Goal: Check status: Check status

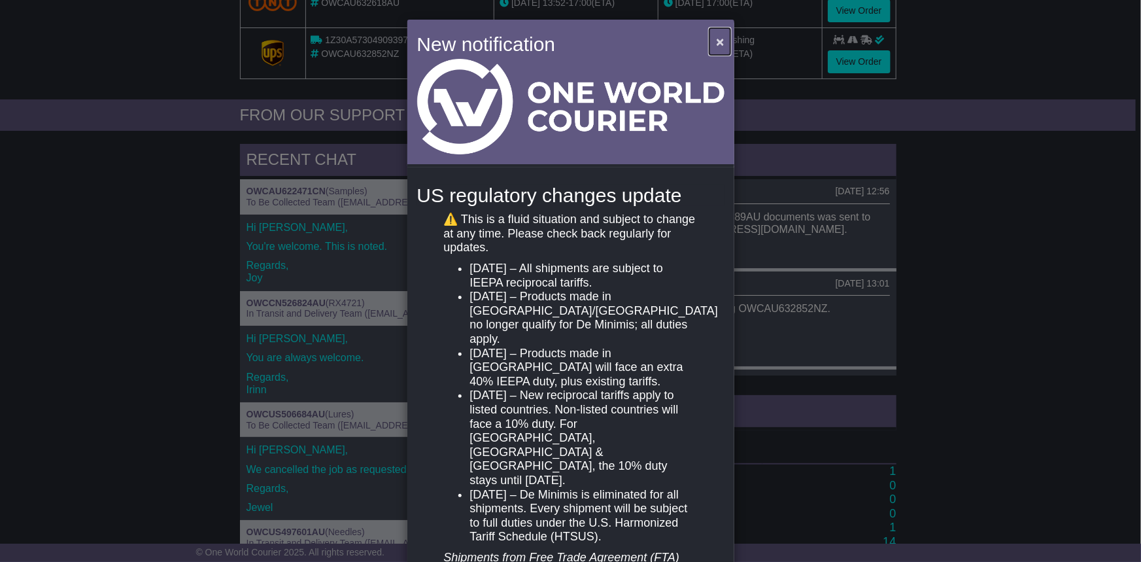
click at [716, 39] on span "×" at bounding box center [720, 41] width 8 height 15
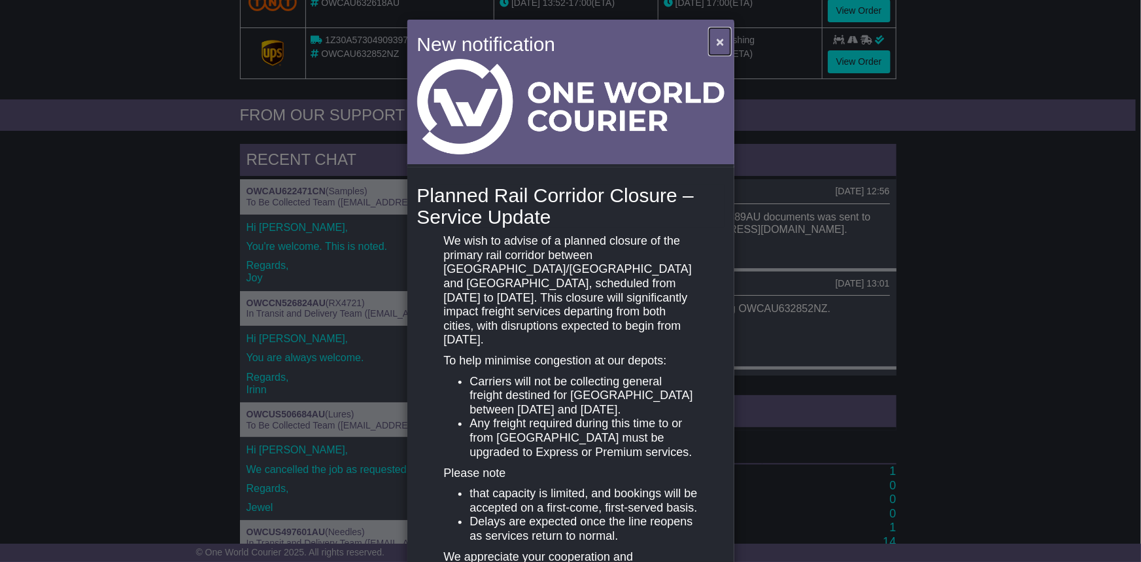
click at [718, 39] on span "×" at bounding box center [720, 41] width 8 height 15
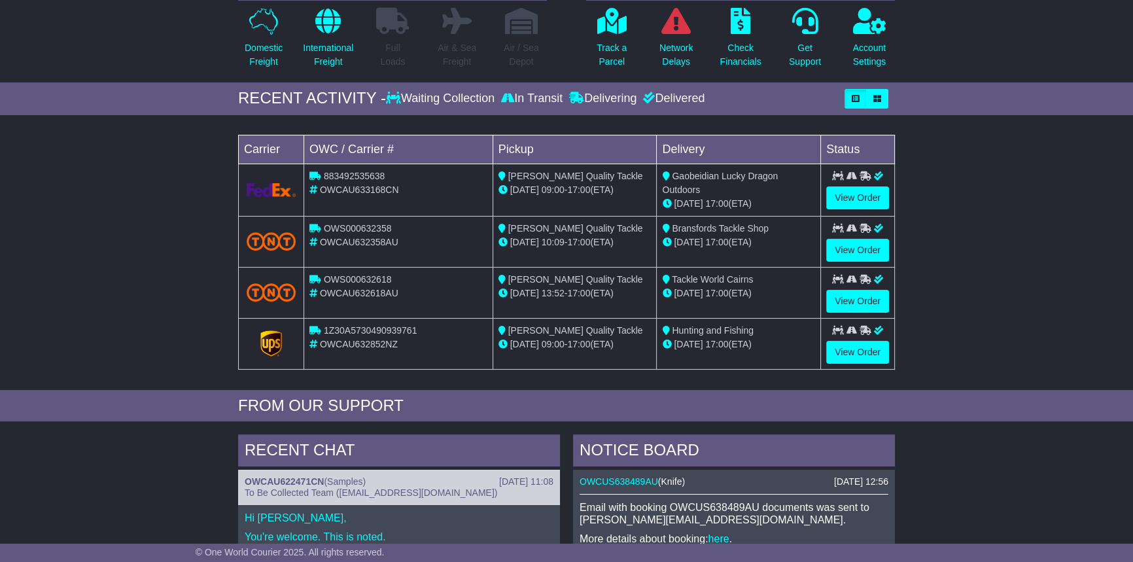
scroll to position [118, 0]
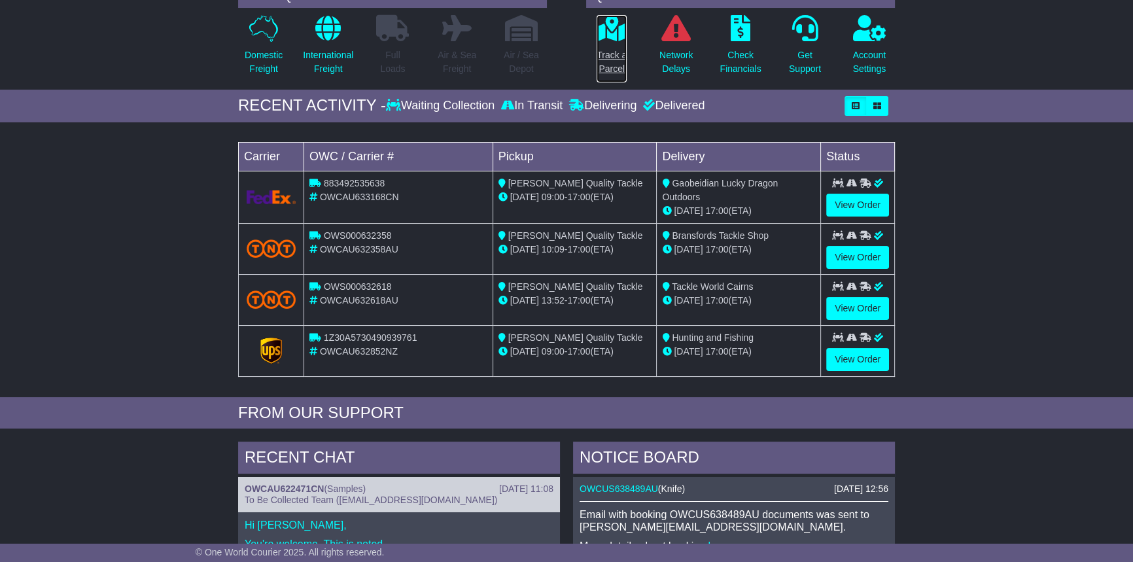
click at [608, 52] on p "Track a Parcel" at bounding box center [611, 61] width 30 height 27
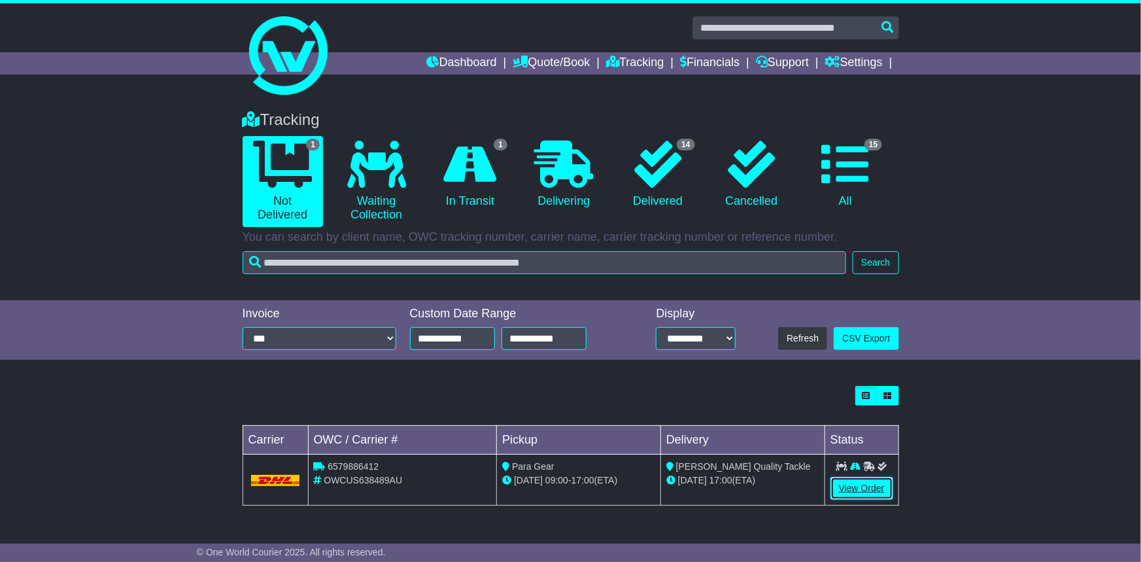
click at [853, 490] on link "View Order" at bounding box center [861, 488] width 63 height 23
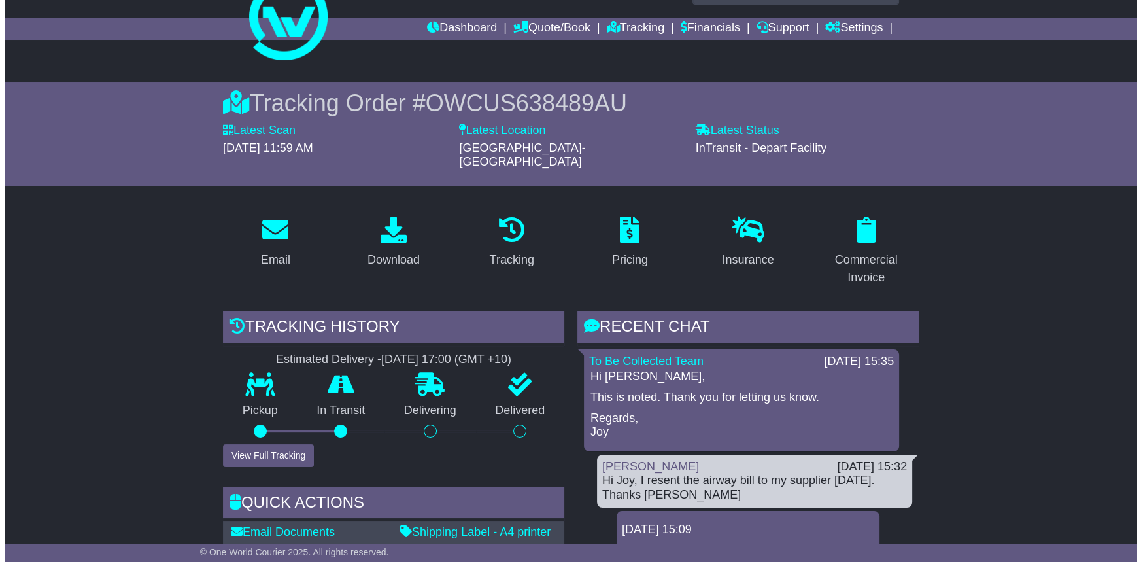
scroll to position [59, 0]
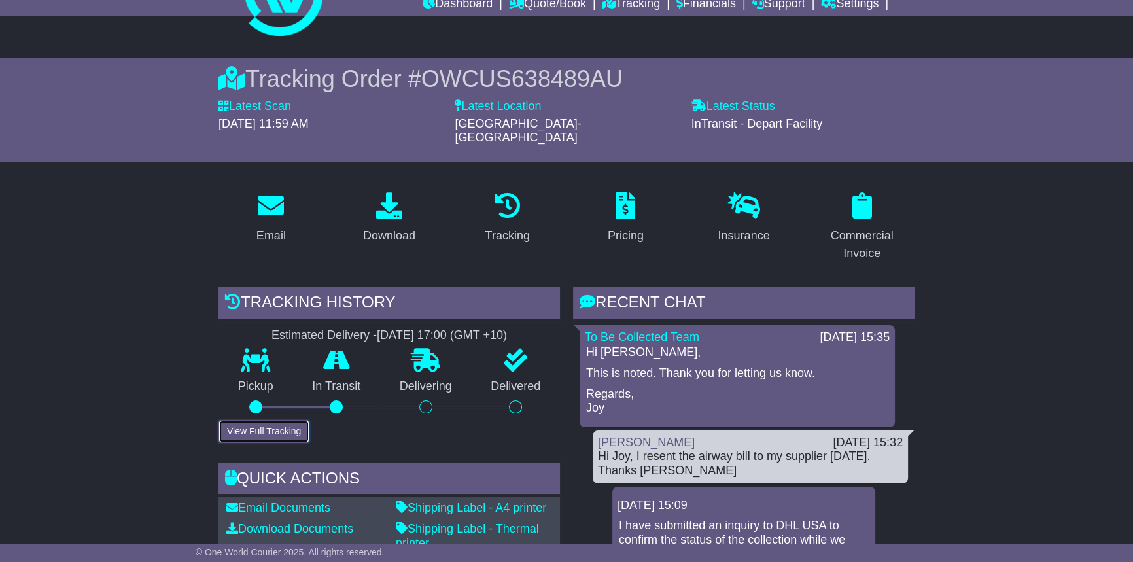
click at [284, 420] on button "View Full Tracking" at bounding box center [263, 431] width 91 height 23
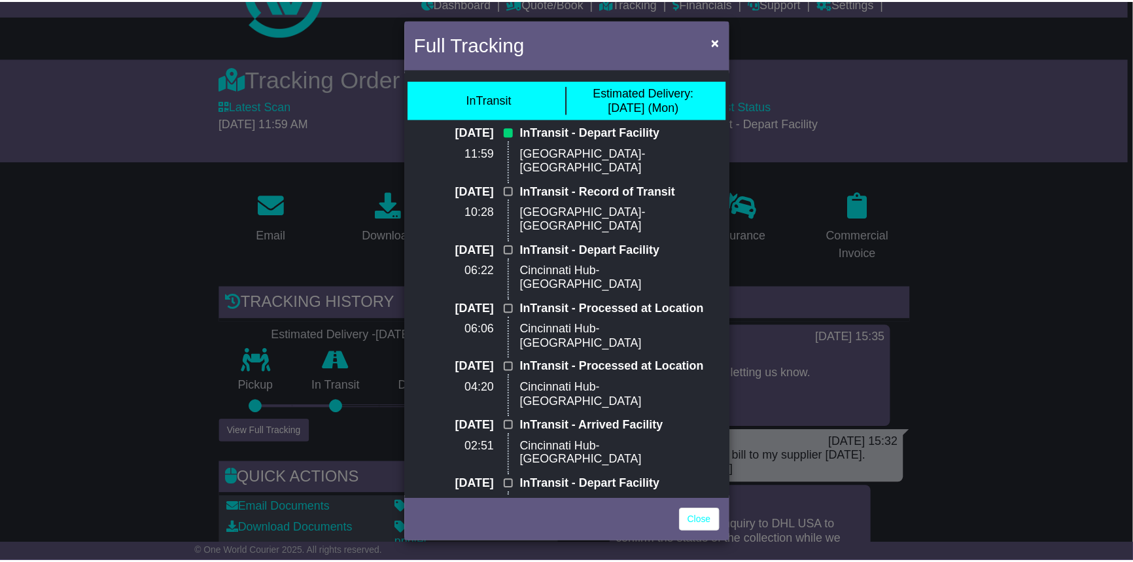
scroll to position [0, 0]
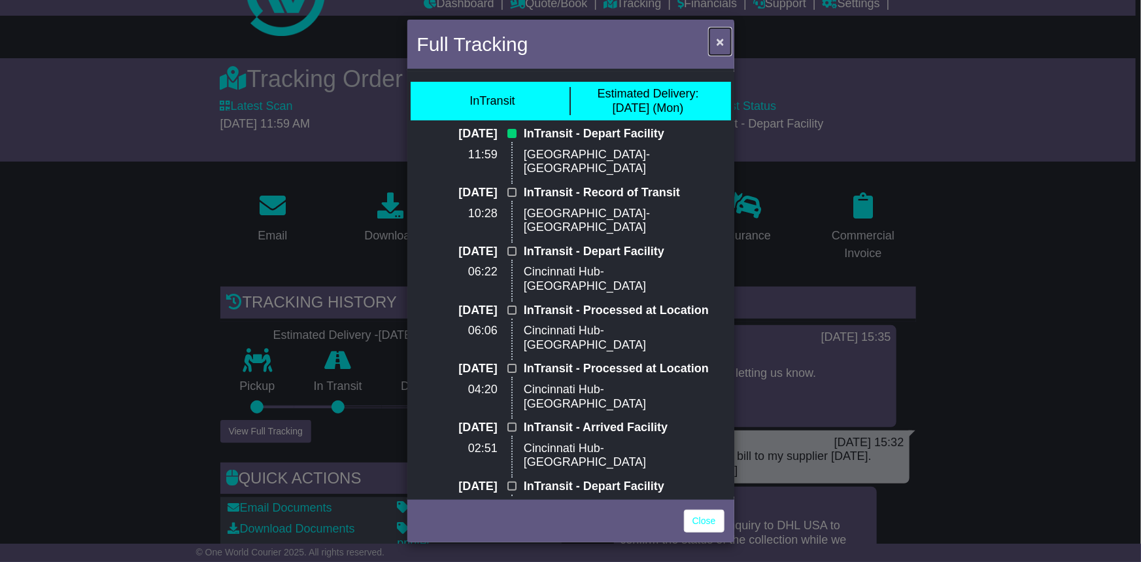
click at [722, 36] on span "×" at bounding box center [720, 41] width 8 height 15
